Goal: Task Accomplishment & Management: Manage account settings

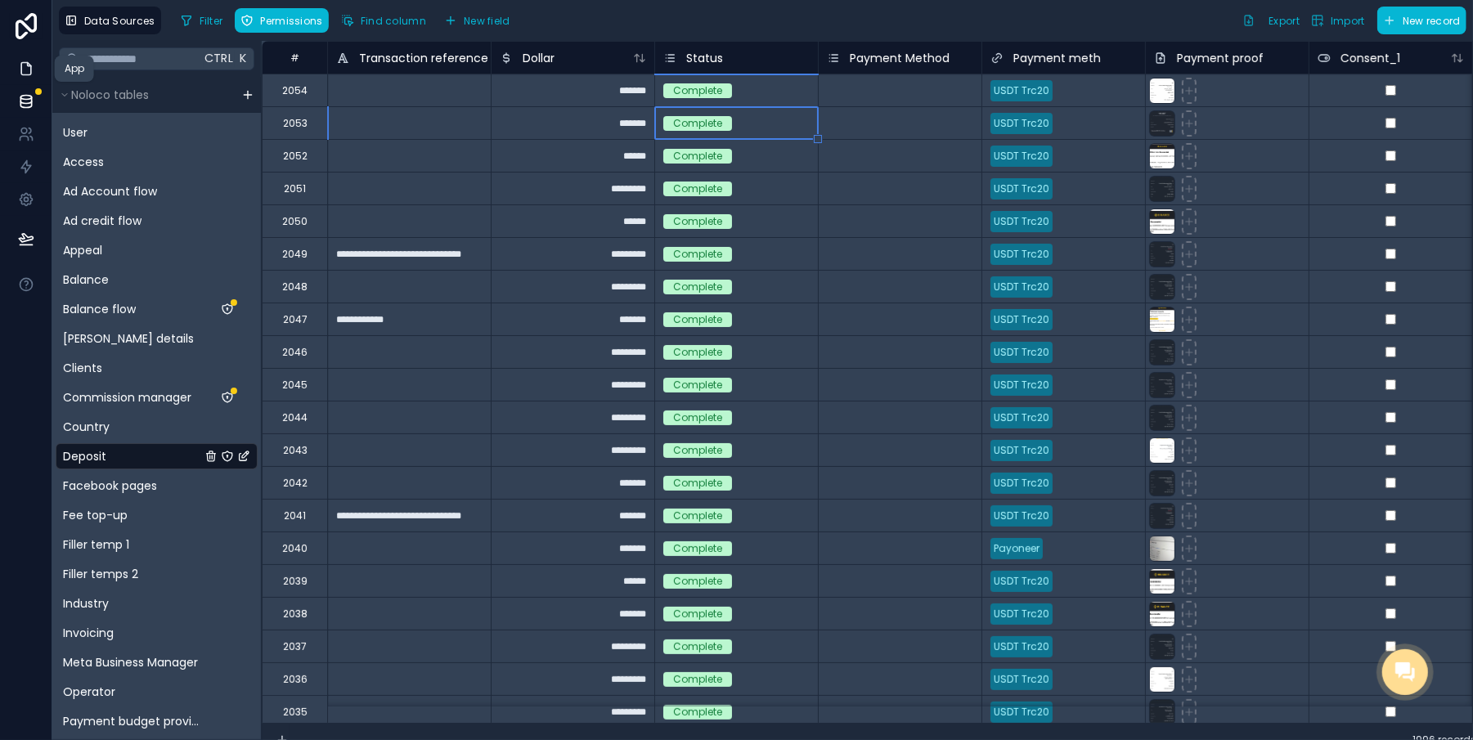
click at [25, 67] on icon at bounding box center [26, 69] width 16 height 16
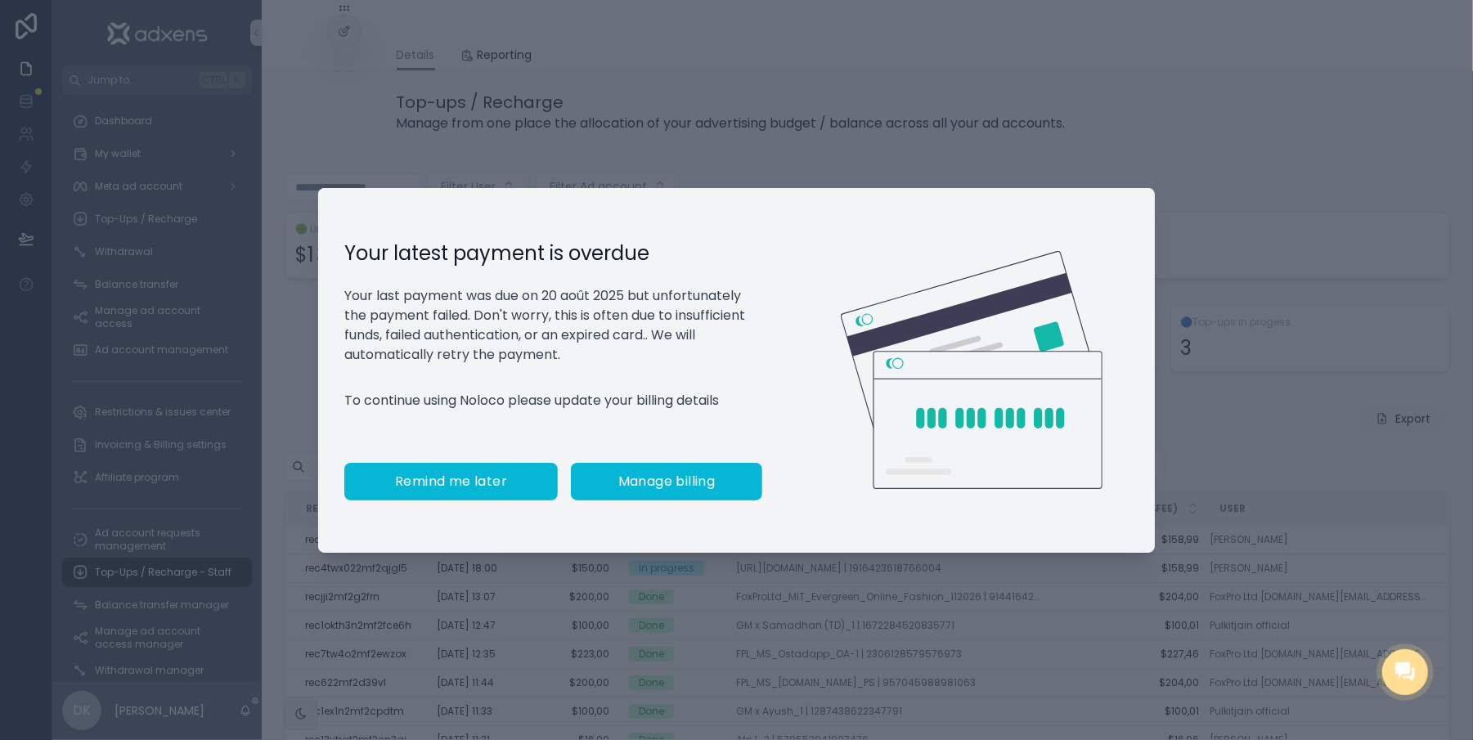
drag, startPoint x: 437, startPoint y: 504, endPoint x: 448, endPoint y: 492, distance: 16.2
click at [438, 501] on button "Remind me later" at bounding box center [450, 482] width 213 height 38
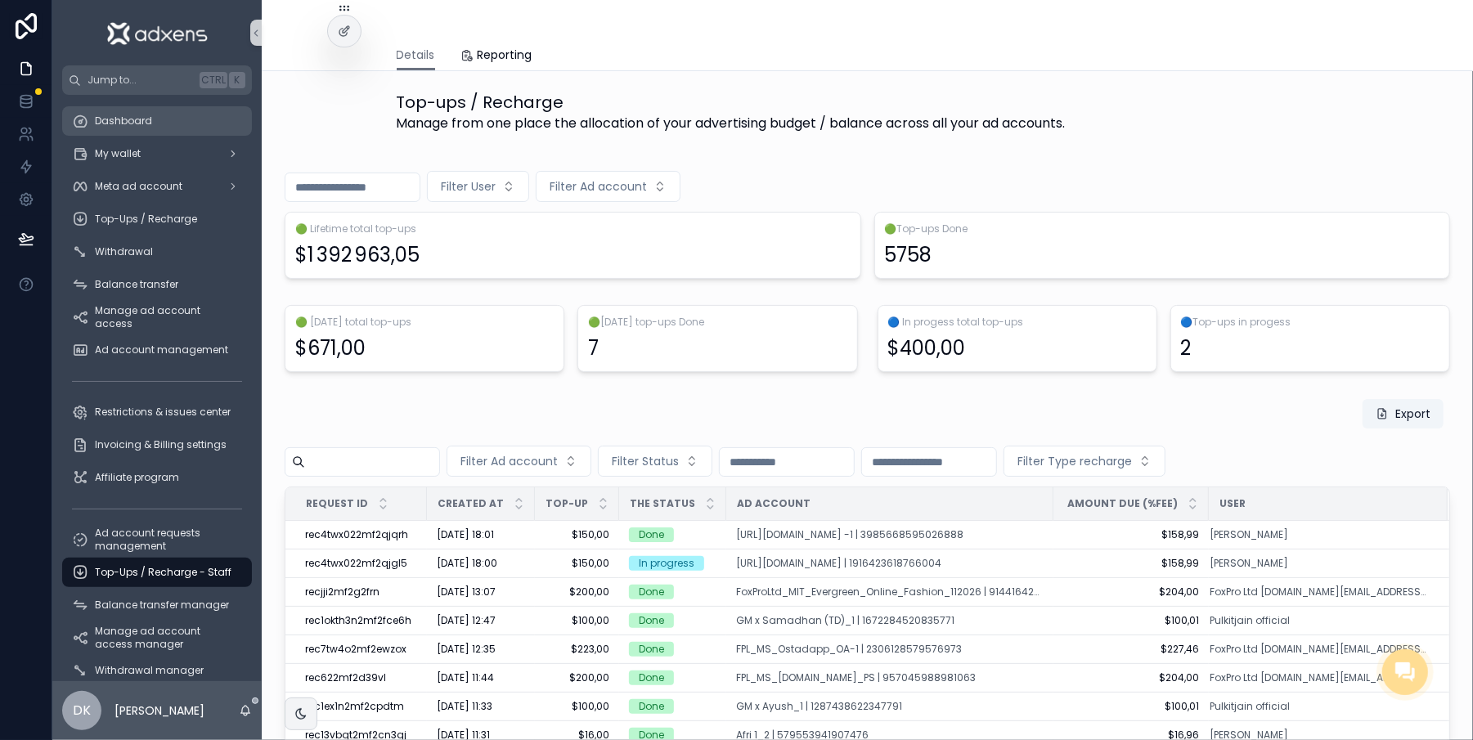
click at [131, 115] on span "Dashboard" at bounding box center [123, 121] width 57 height 13
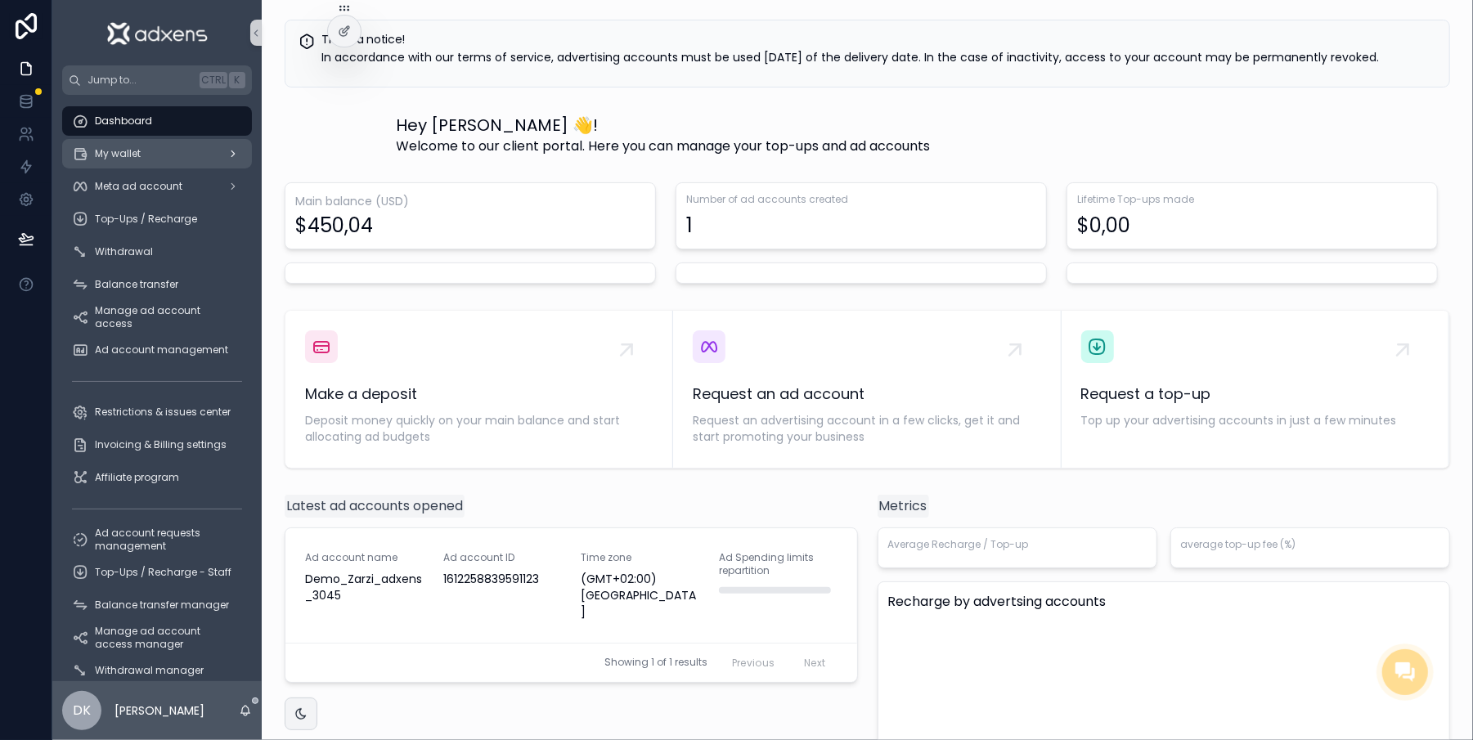
click at [139, 155] on span "My wallet" at bounding box center [118, 153] width 46 height 13
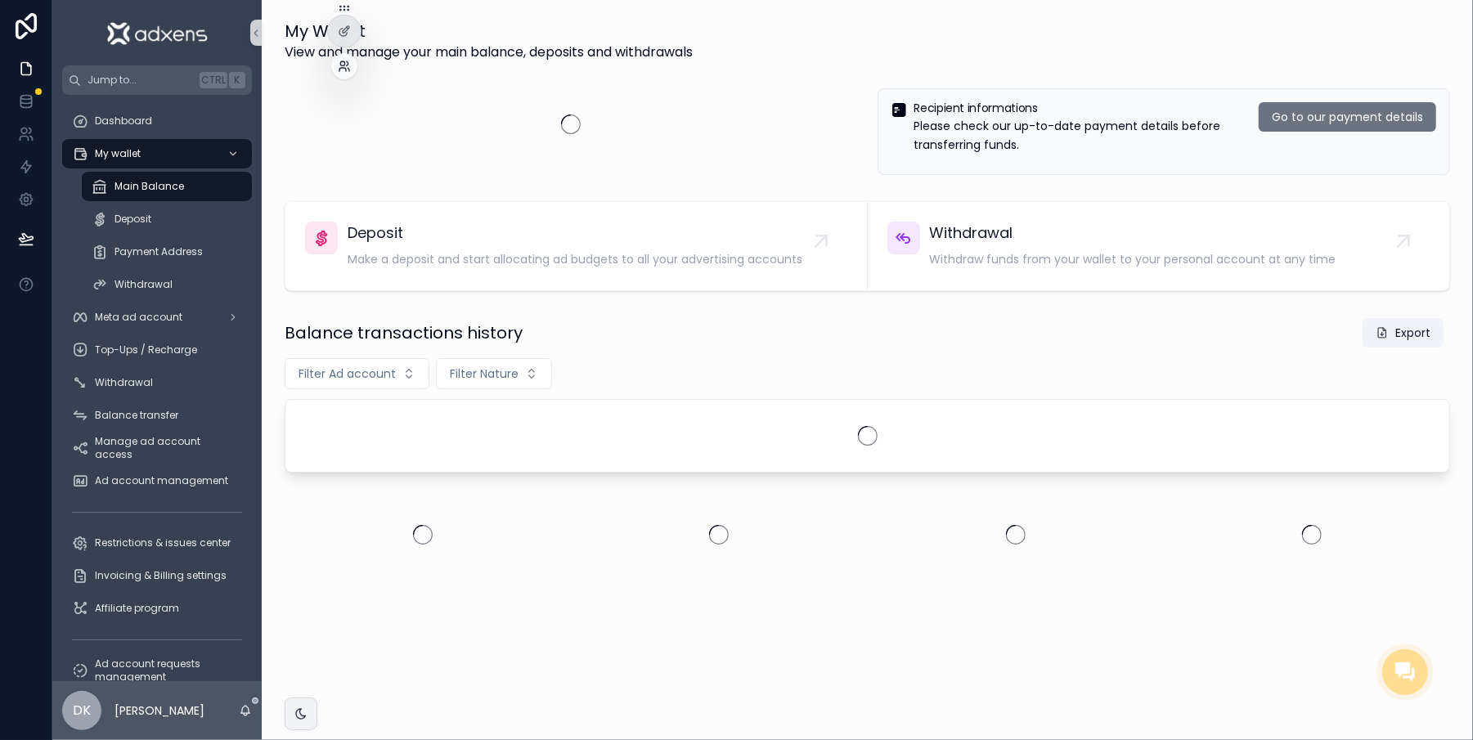
click at [344, 66] on icon at bounding box center [344, 66] width 13 height 13
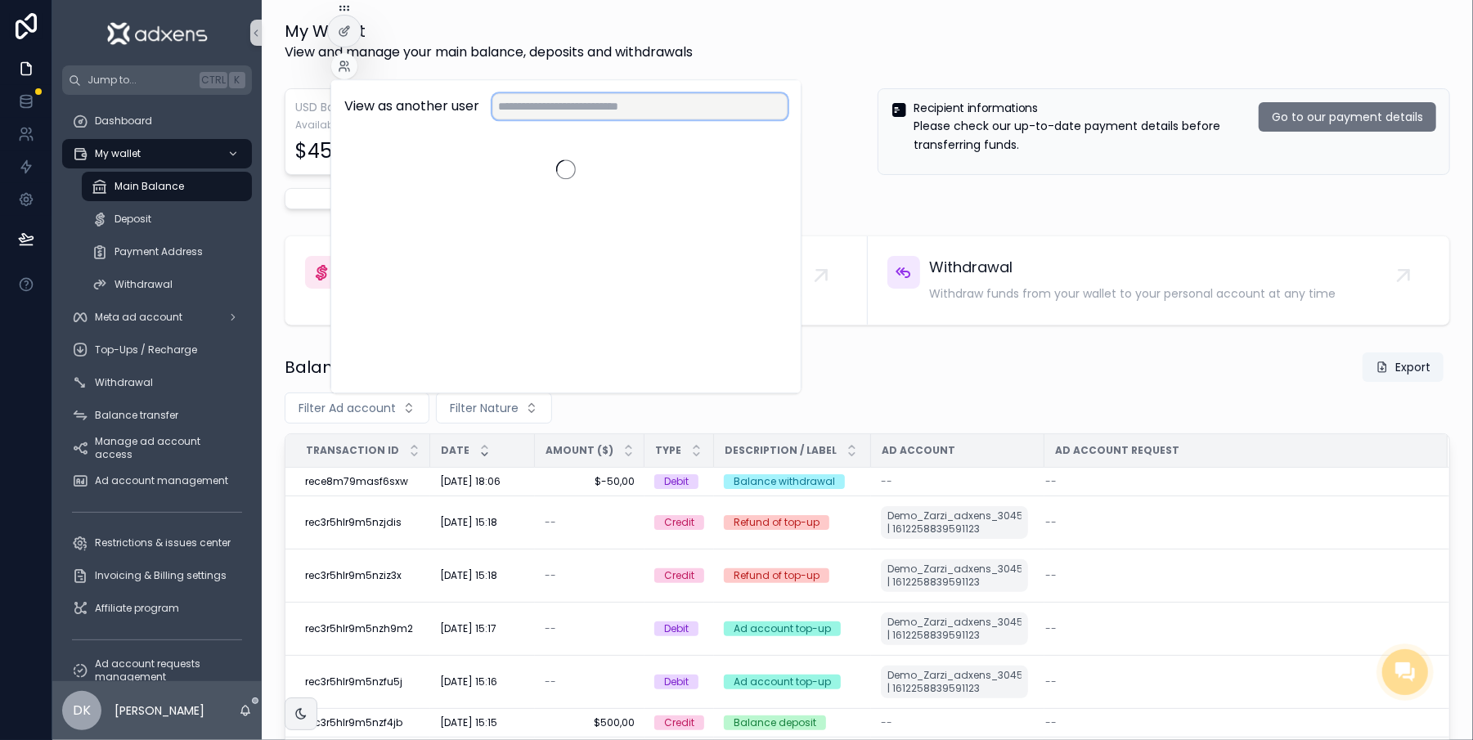
click at [525, 116] on input "text" at bounding box center [639, 106] width 295 height 26
type input "******"
click at [773, 170] on button "Select" at bounding box center [765, 167] width 43 height 24
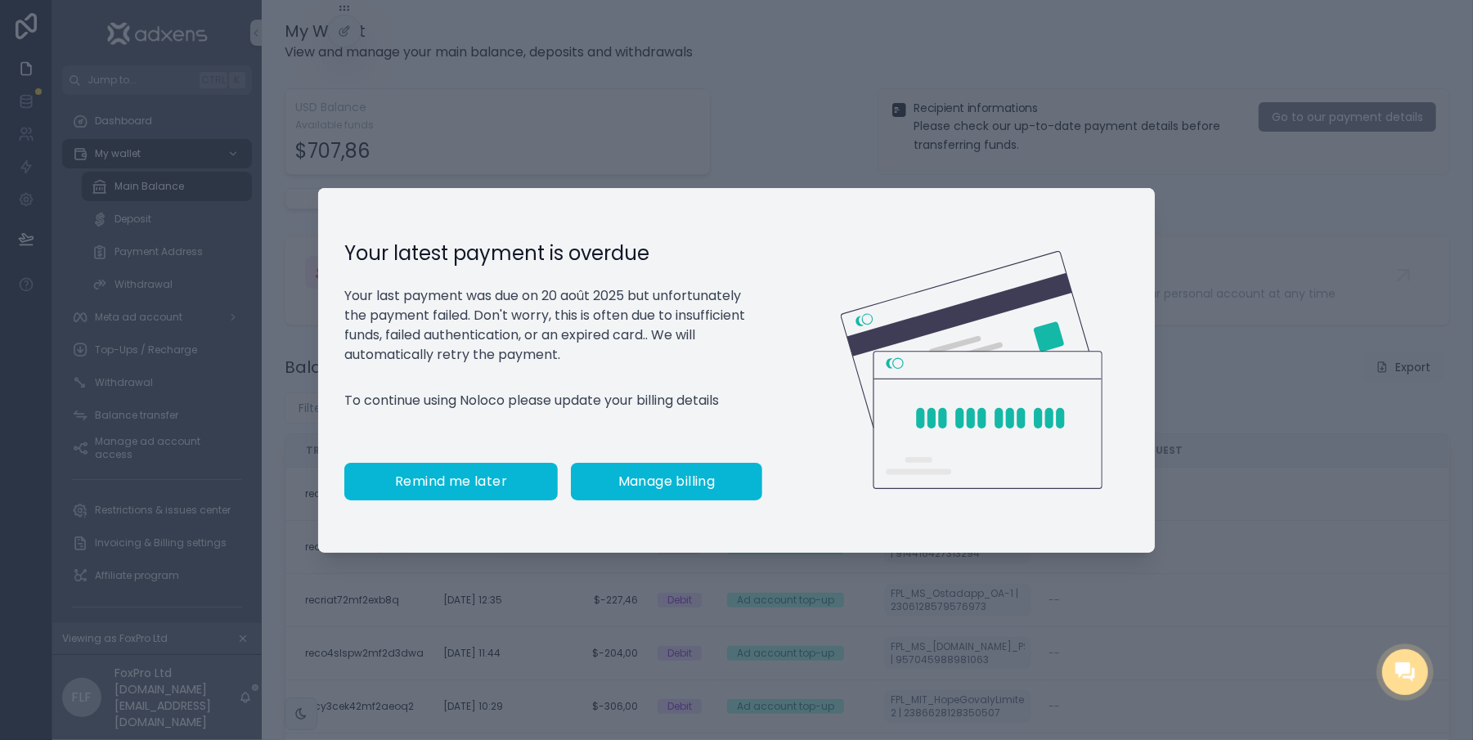
drag, startPoint x: 440, startPoint y: 496, endPoint x: 400, endPoint y: 468, distance: 48.8
click at [440, 490] on span "Remind me later" at bounding box center [451, 482] width 112 height 16
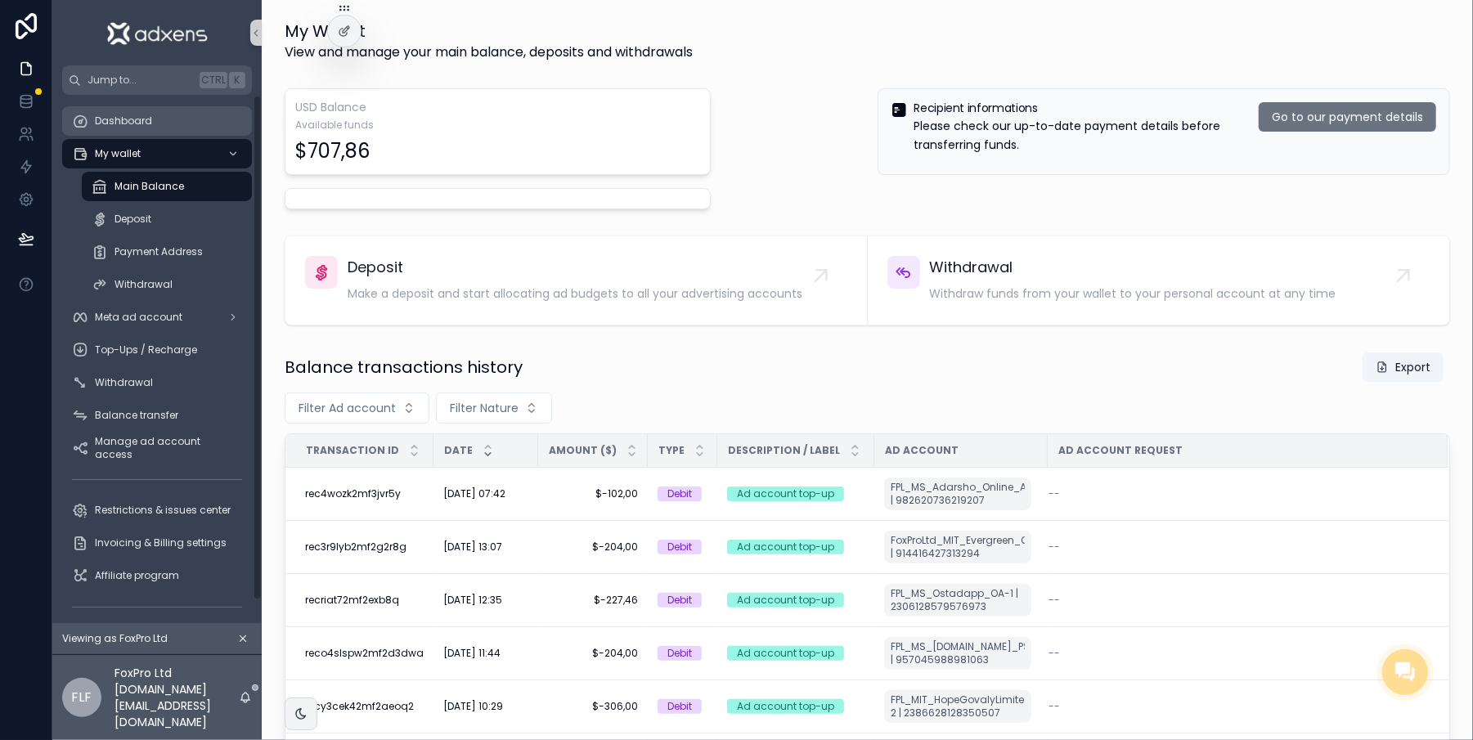
click at [118, 110] on div "Dashboard" at bounding box center [157, 121] width 170 height 26
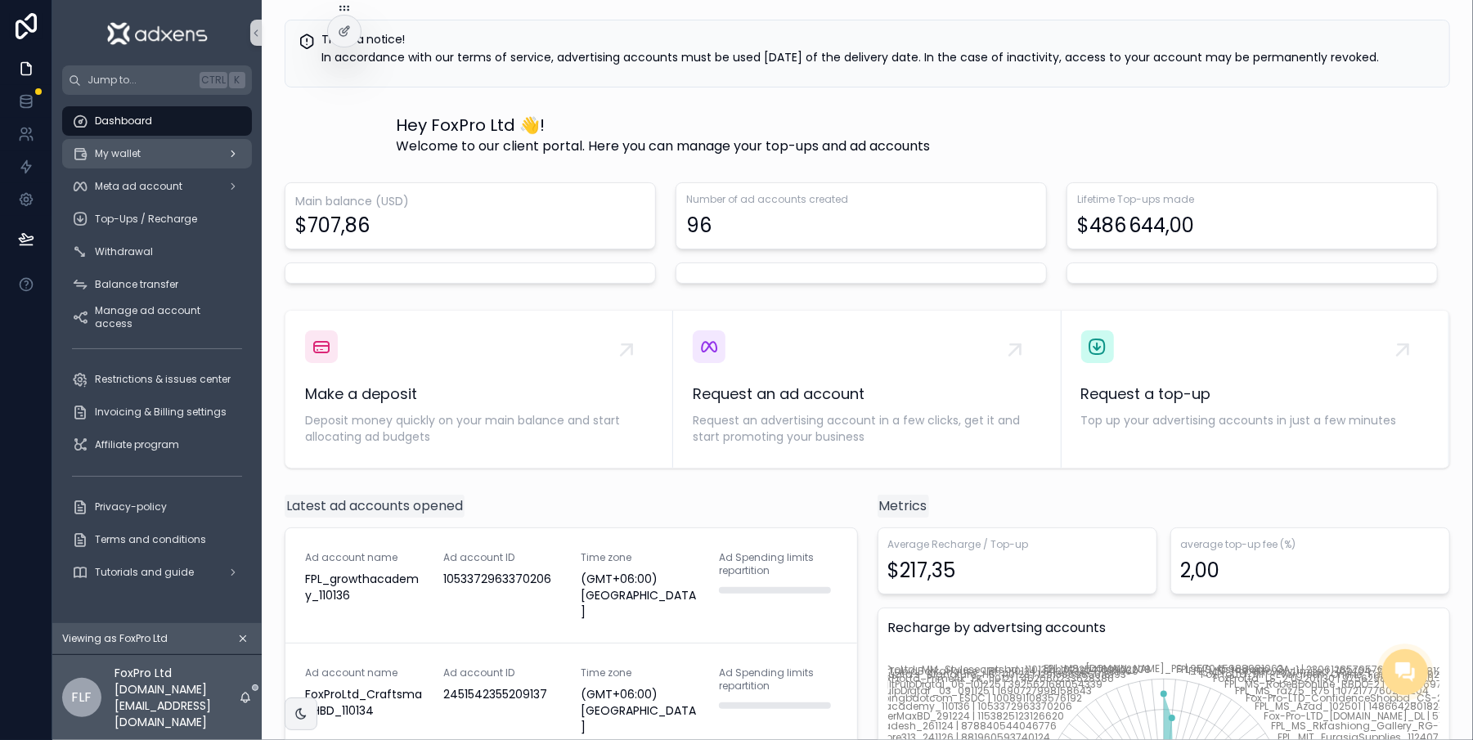
click at [146, 158] on div "My wallet" at bounding box center [157, 154] width 170 height 26
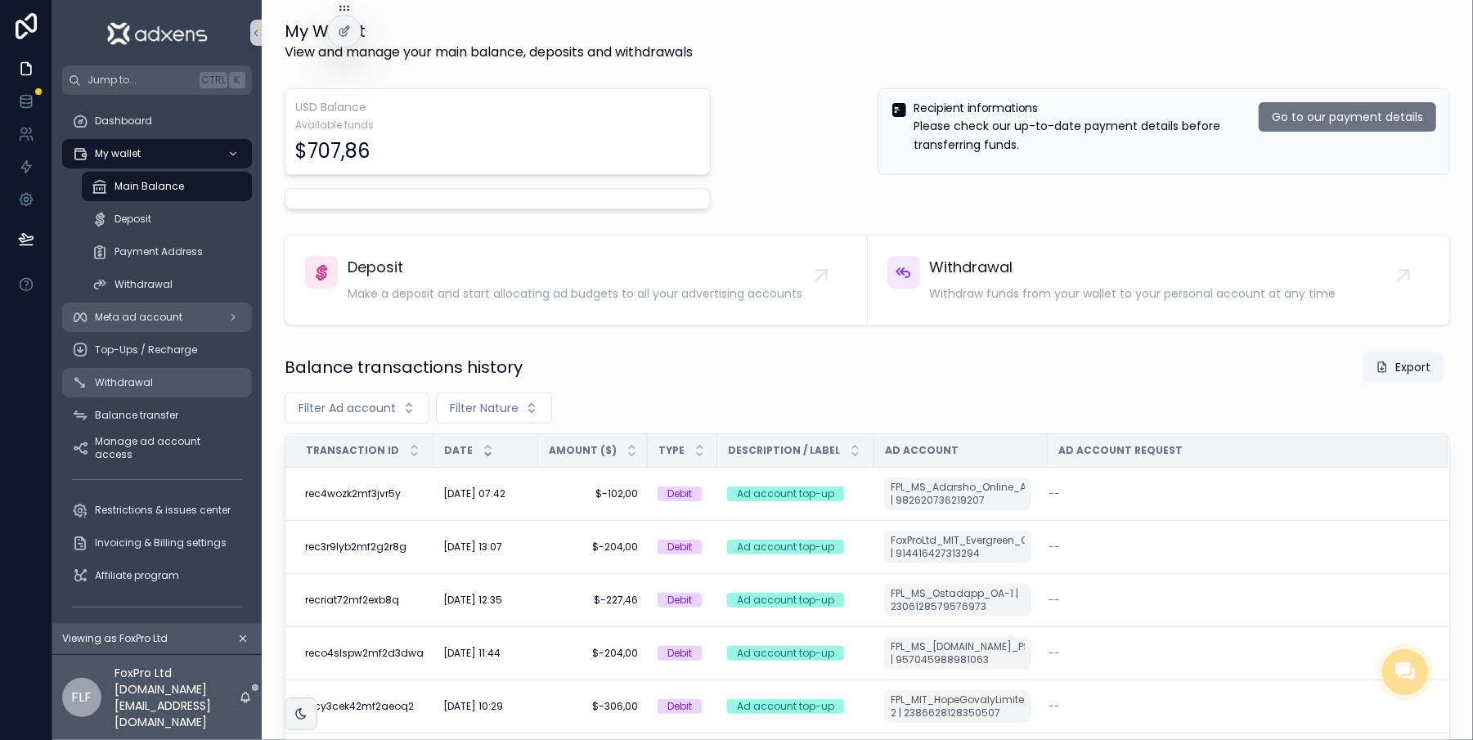
click at [175, 318] on span "Meta ad account" at bounding box center [139, 317] width 88 height 13
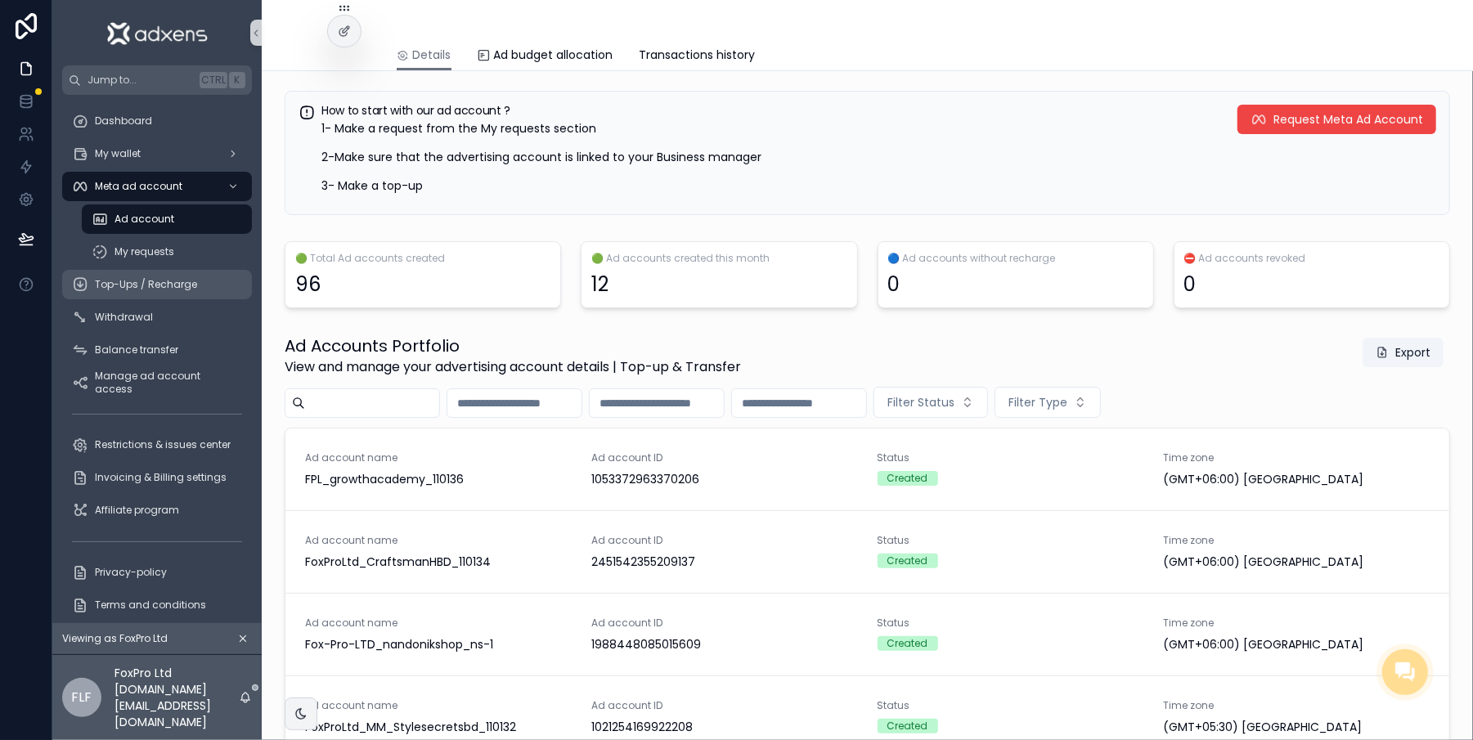
click at [132, 279] on span "Top-Ups / Recharge" at bounding box center [146, 284] width 102 height 13
